Goal: Task Accomplishment & Management: Manage account settings

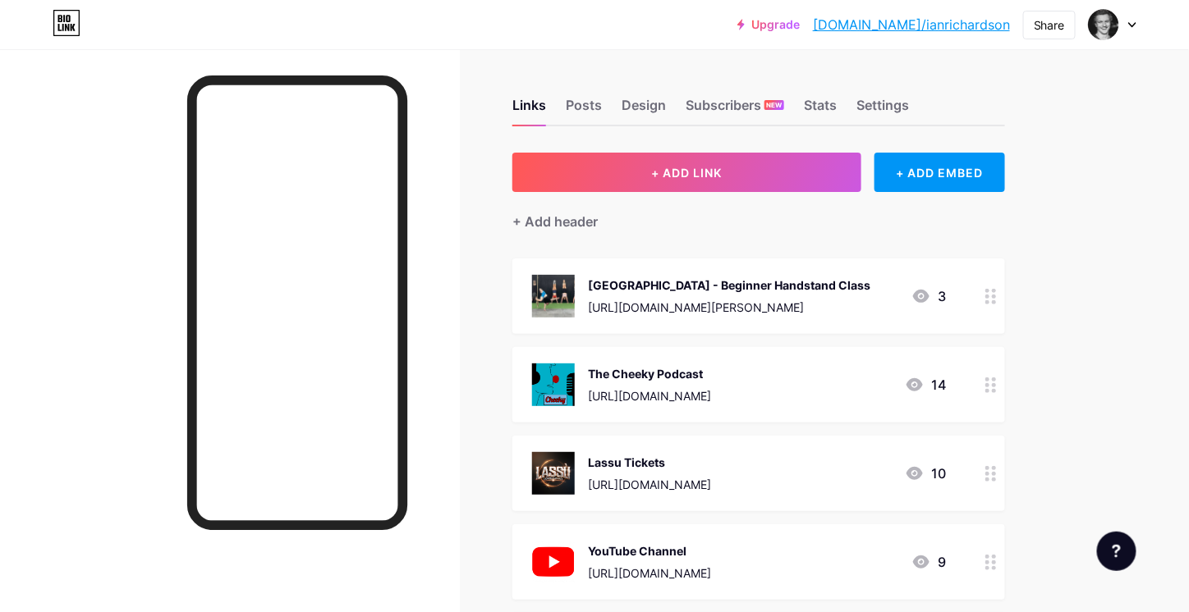
click at [995, 295] on circle at bounding box center [994, 297] width 4 height 4
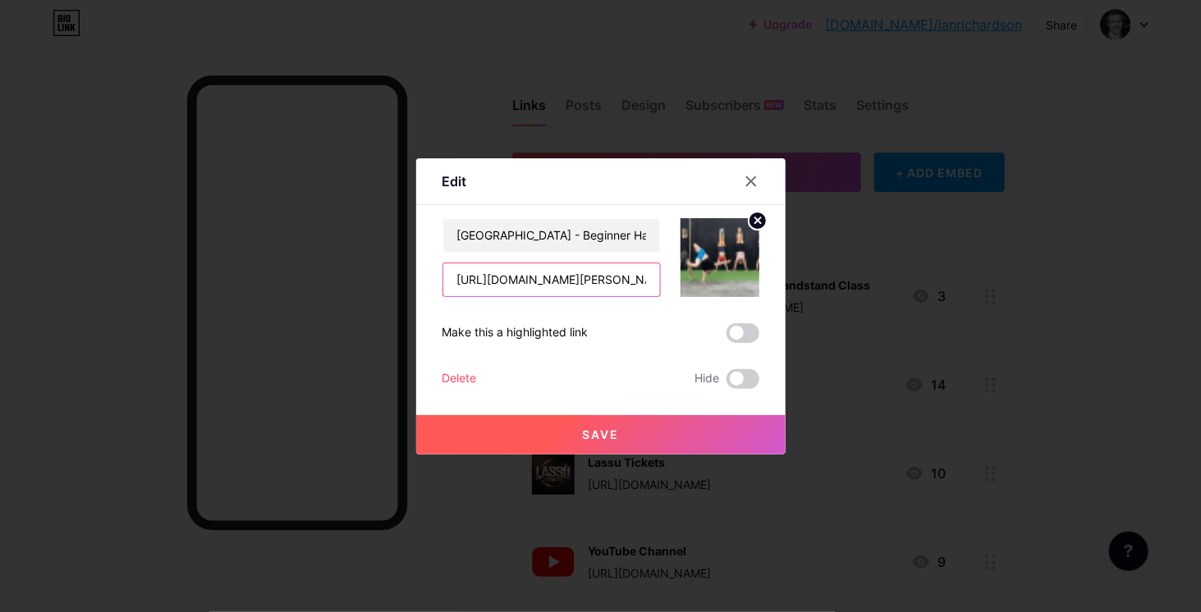
click at [566, 281] on input "[URL][DOMAIN_NAME][PERSON_NAME]" at bounding box center [551, 280] width 217 height 33
drag, startPoint x: 448, startPoint y: 278, endPoint x: 770, endPoint y: 285, distance: 321.9
click at [770, 285] on div "Edit Content YouTube Play YouTube video without leaving your page. ADD Vimeo Pl…" at bounding box center [600, 306] width 369 height 296
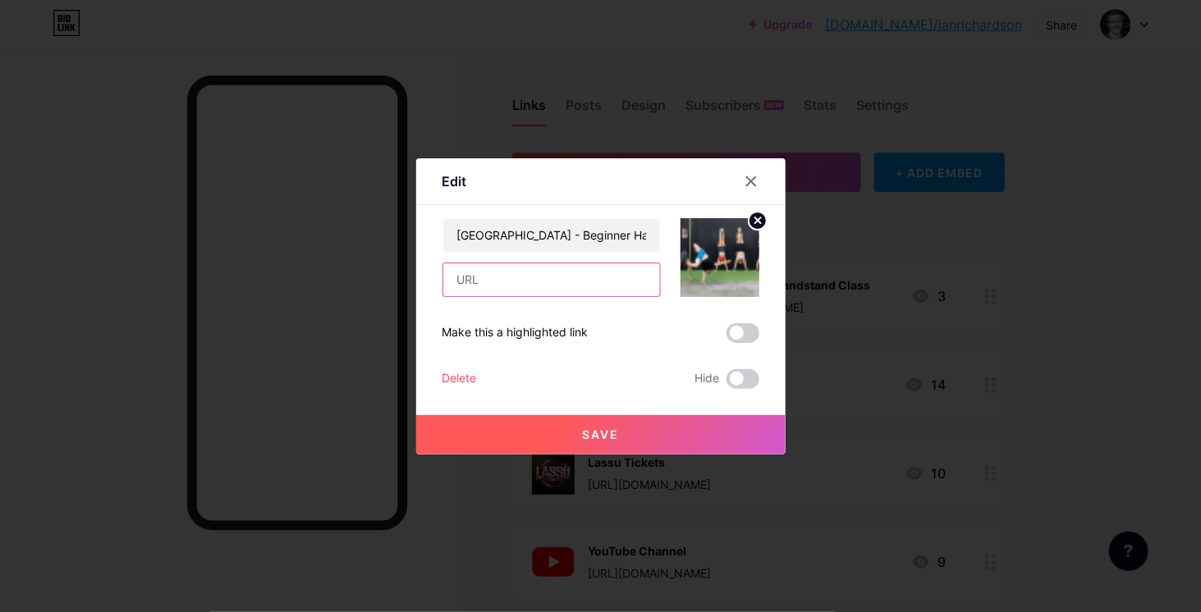
paste input "[URL][DOMAIN_NAME][PERSON_NAME]"
type input "[URL][DOMAIN_NAME][PERSON_NAME]"
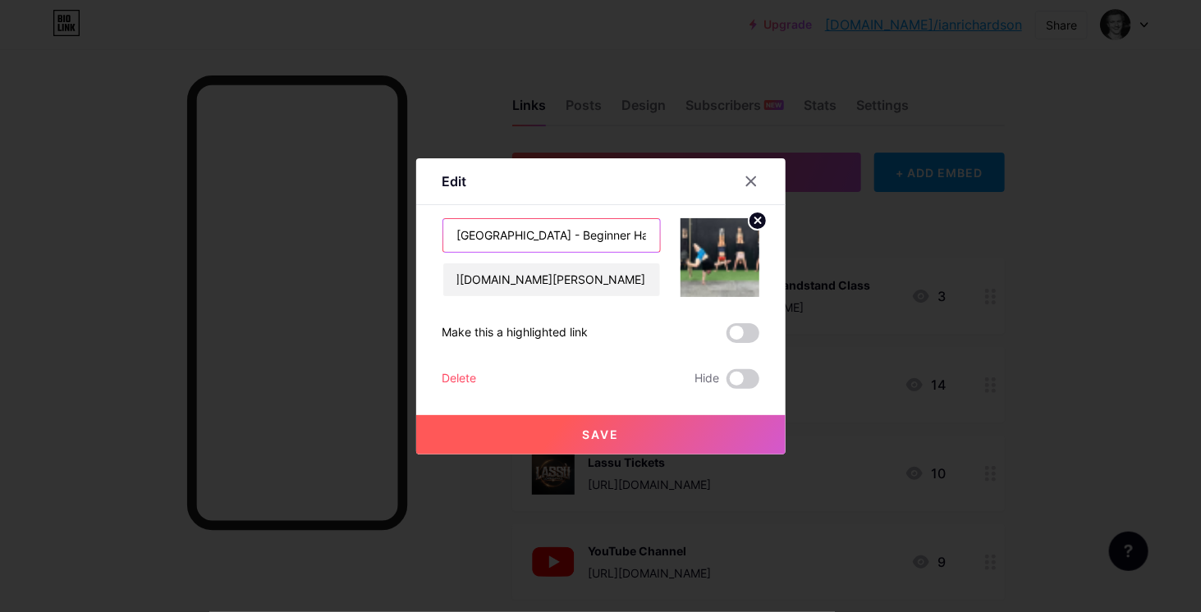
click at [449, 236] on input "[GEOGRAPHIC_DATA] - Beginner Handstand Class" at bounding box center [551, 235] width 217 height 33
click at [631, 230] on input "REPEAT DUE TO POPULAR DEMAND- TOWNSVILLE - Beginner Handstand Class" at bounding box center [551, 235] width 217 height 33
click at [530, 235] on input "REPEAT DUE TO POPULAR DEMAND - TOWNSVILLE - Beginner Handstand Class" at bounding box center [551, 235] width 217 height 33
type input "REPEAT DUE TO POPULAR DEMAND - TOWNSVILLE - Beginner Handstand Class"
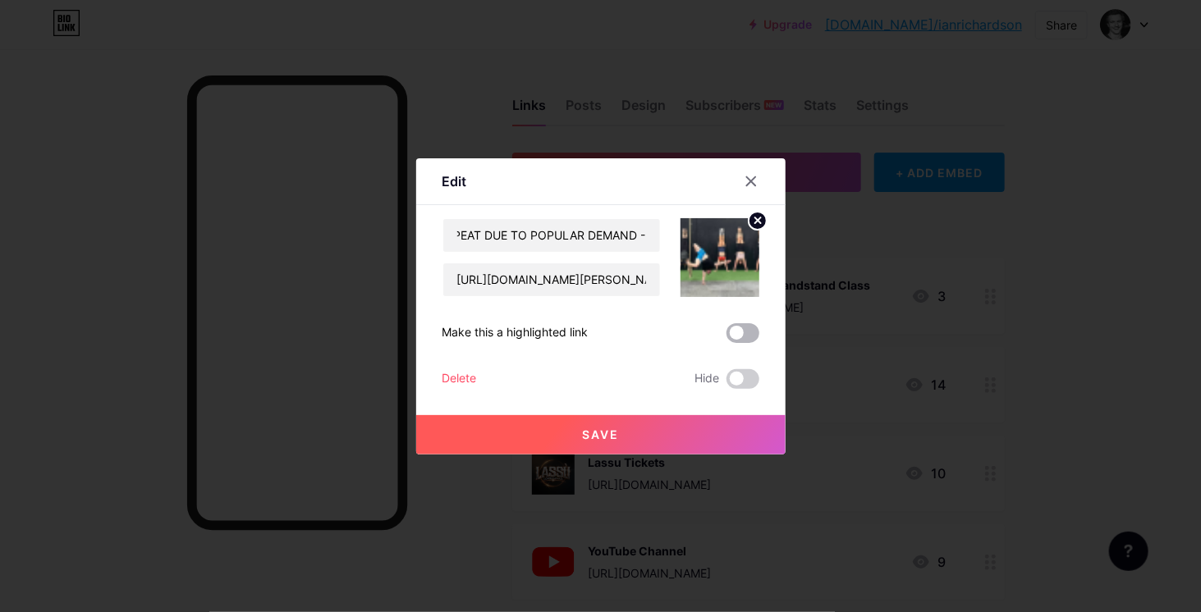
click at [746, 336] on span at bounding box center [743, 333] width 33 height 20
click at [727, 337] on input "checkbox" at bounding box center [727, 337] width 0 height 0
click at [592, 435] on span "Save" at bounding box center [600, 435] width 37 height 14
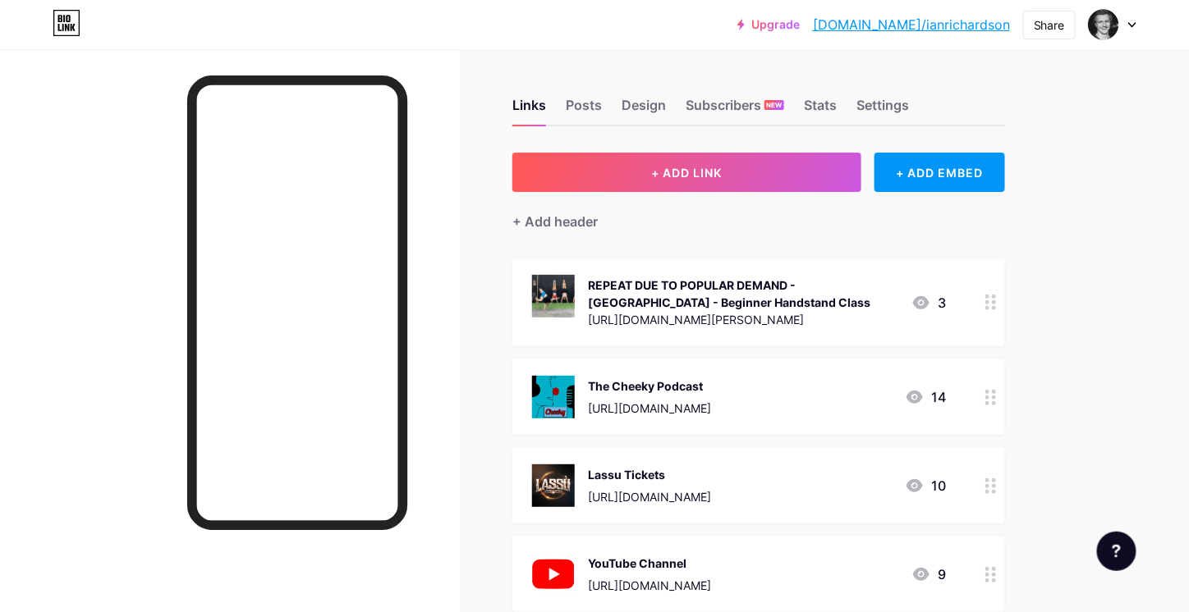
click at [777, 300] on div "REPEAT DUE TO POPULAR DEMAND - TOWNSVILLE - Beginner Handstand Class" at bounding box center [743, 294] width 310 height 34
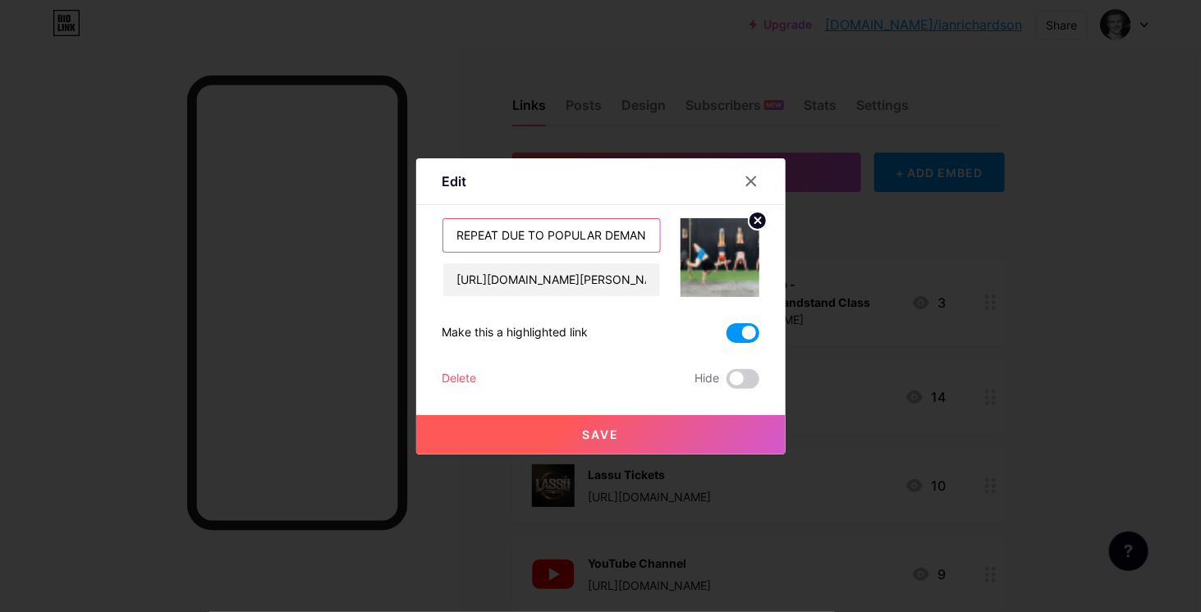
click at [611, 232] on input "REPEAT DUE TO POPULAR DEMAND - TOWNSVILLE - Beginner Handstand Class" at bounding box center [551, 235] width 217 height 33
type input "*REPEAT DUE TO POPULAR DEMAND* TOWNSVILLE - Beginner Handstand Class / AUGUST 2…"
click at [608, 439] on span "Save" at bounding box center [600, 435] width 37 height 14
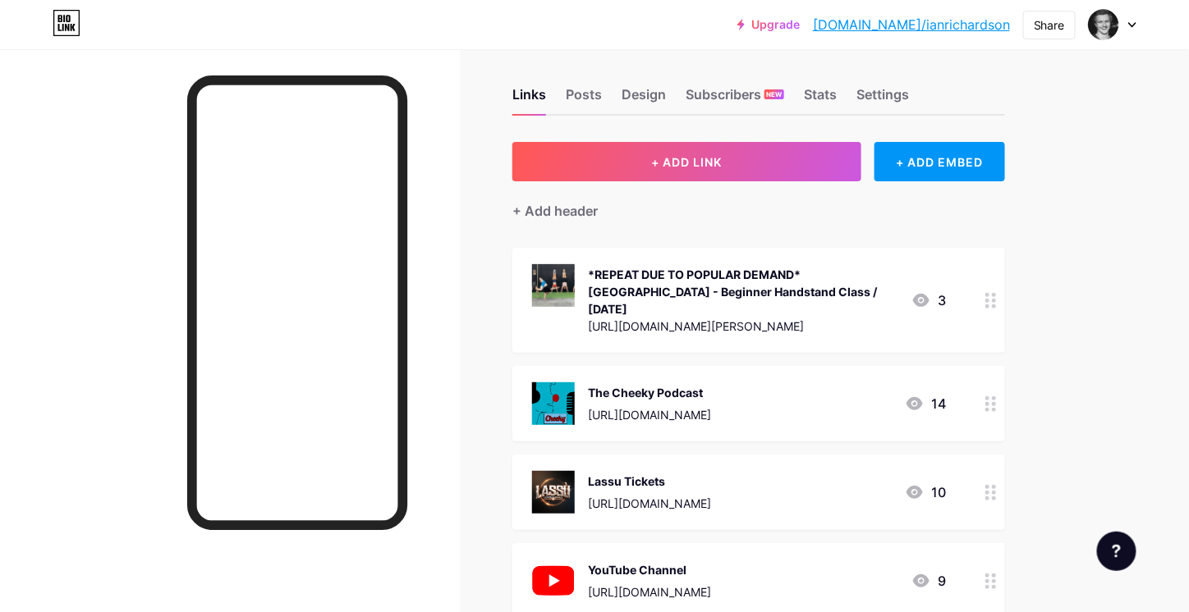
scroll to position [0, 0]
